Goal: Find specific page/section: Find specific page/section

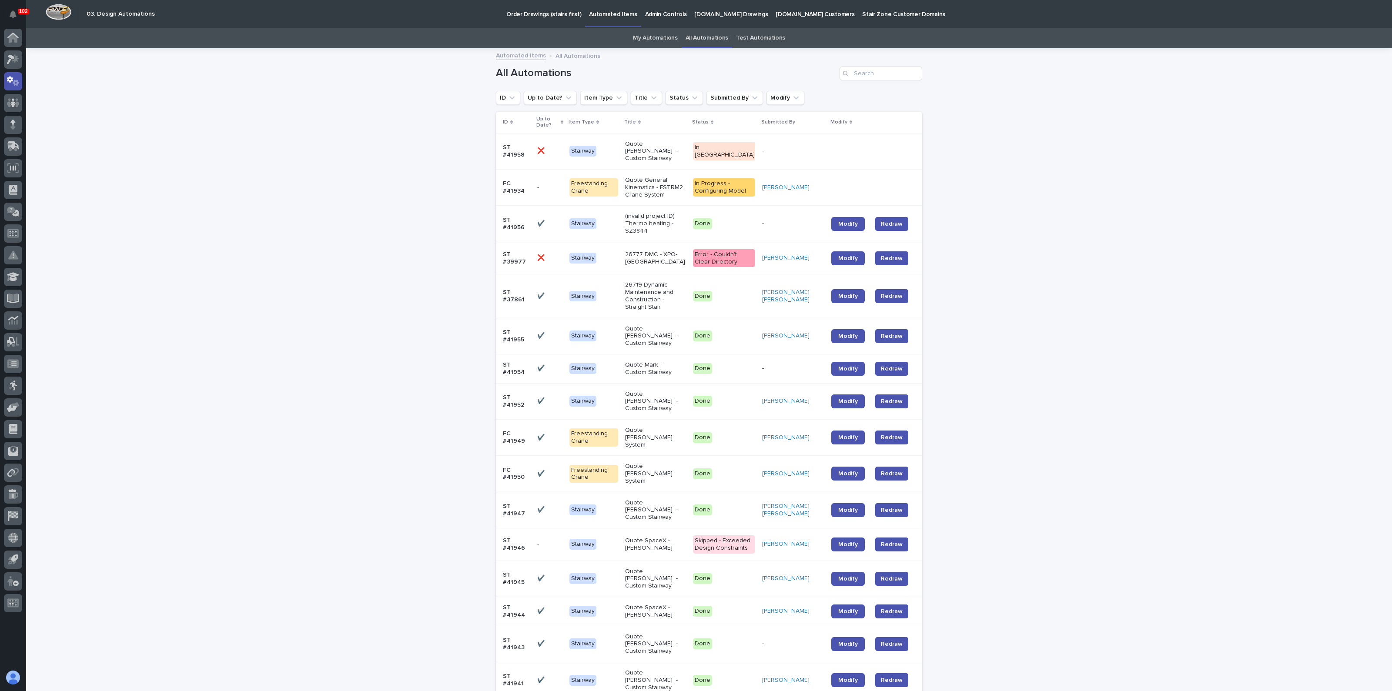
drag, startPoint x: 0, startPoint y: 0, endPoint x: 174, endPoint y: 139, distance: 222.2
click at [174, 139] on div "Loading... Saving… Loading... Saving… All Automations ID Up to Date? Item Type …" at bounding box center [709, 661] width 1366 height 1224
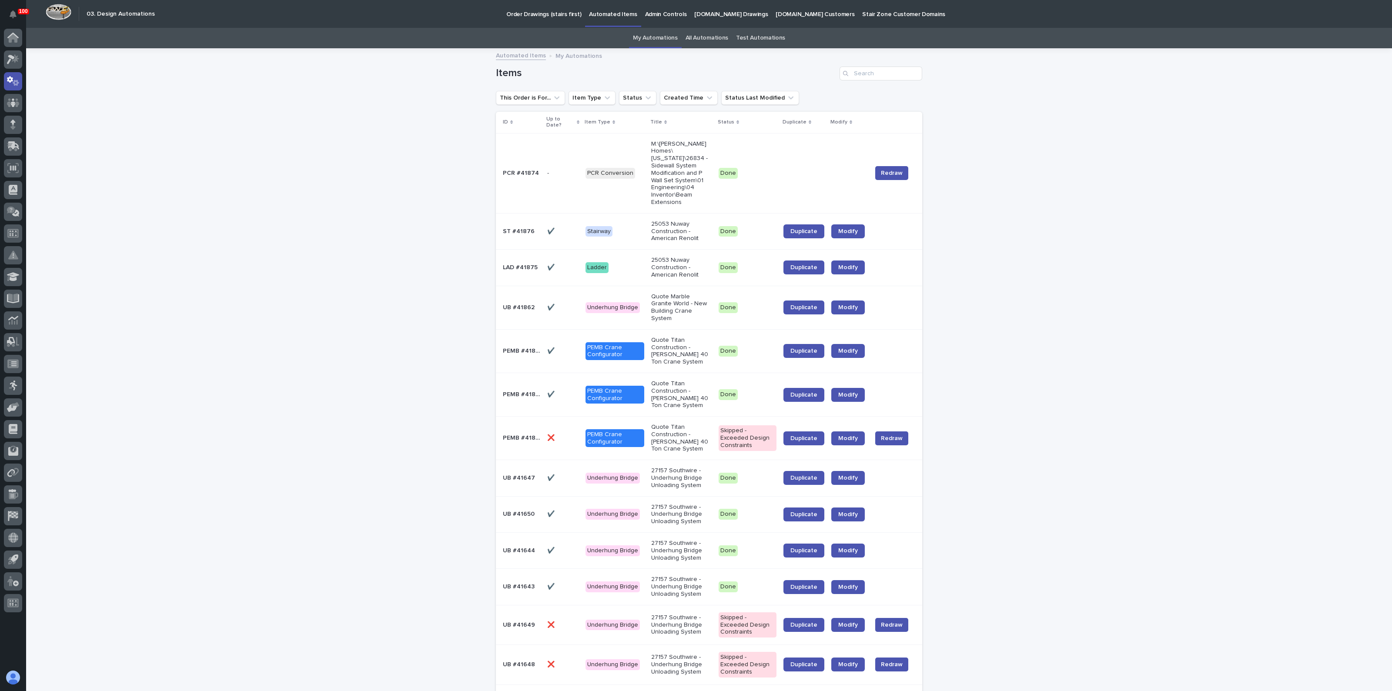
drag, startPoint x: 1168, startPoint y: 147, endPoint x: 1170, endPoint y: 127, distance: 20.1
